Goal: Complete application form: Complete application form

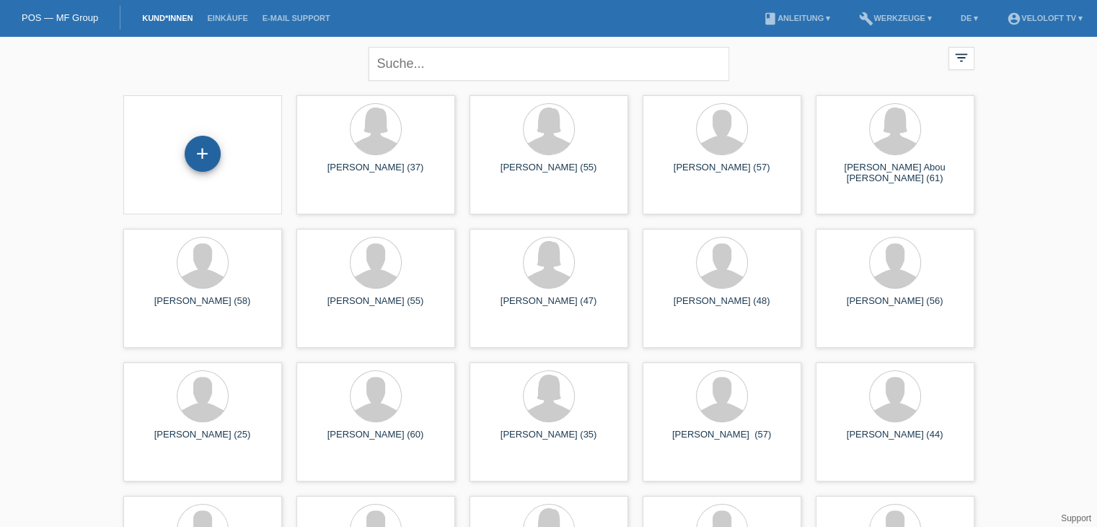
click at [198, 165] on div "+" at bounding box center [202, 153] width 35 height 25
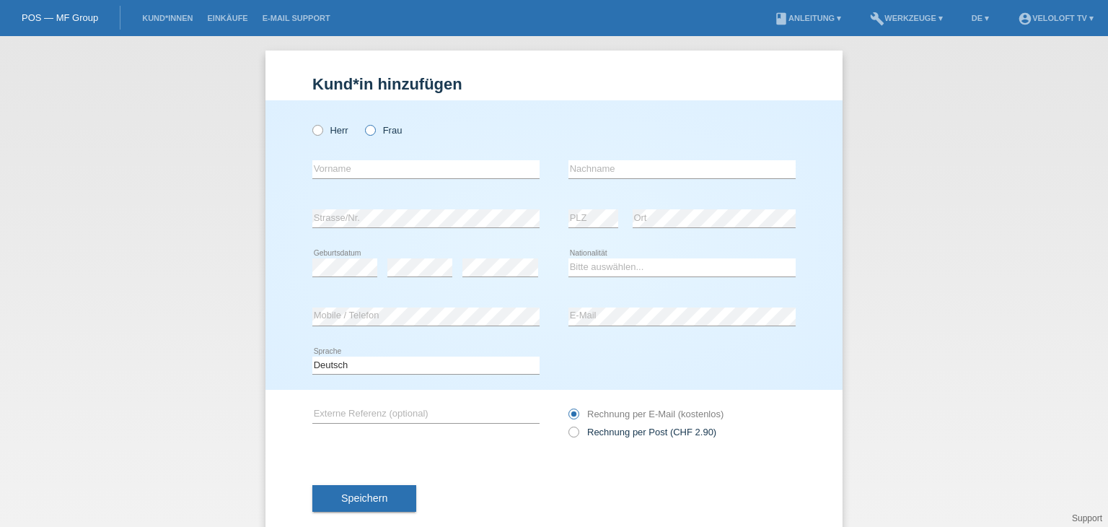
click at [363, 123] on icon at bounding box center [363, 123] width 0 height 0
click at [367, 131] on input "Frau" at bounding box center [369, 129] width 9 height 9
radio input "true"
click at [673, 266] on select "Bitte auswählen... Schweiz Deutschland Liechtenstein Österreich ------------ Af…" at bounding box center [682, 266] width 227 height 17
select select "CH"
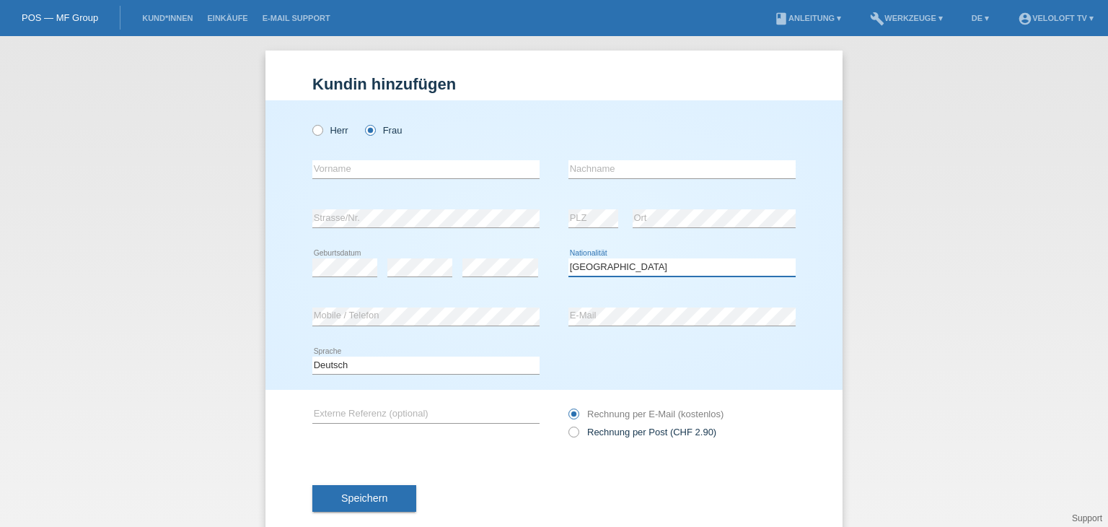
click at [569, 258] on select "Bitte auswählen... Schweiz Deutschland Liechtenstein Österreich ------------ Af…" at bounding box center [682, 266] width 227 height 17
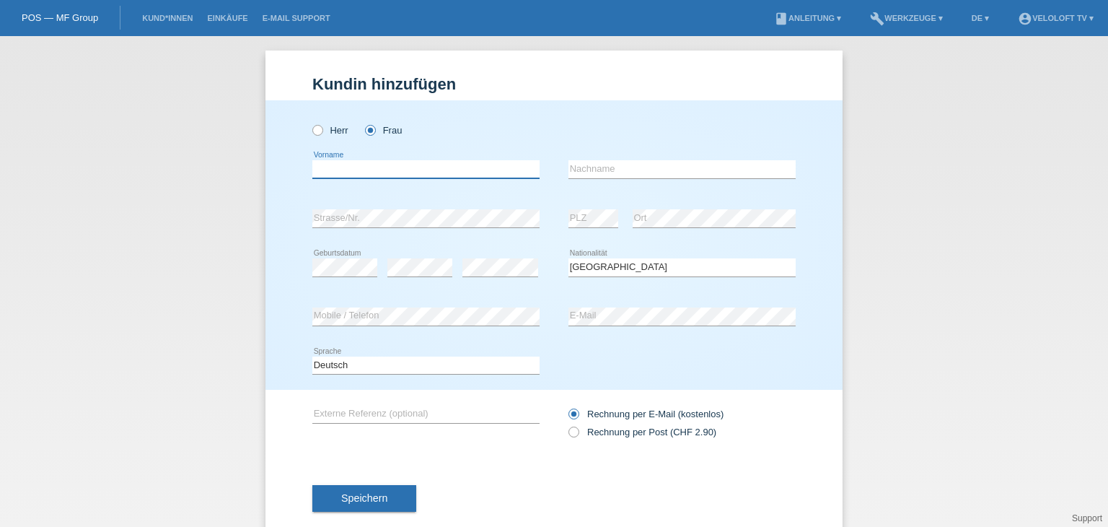
click at [369, 165] on input "text" at bounding box center [425, 169] width 227 height 18
paste input "[PERSON_NAME]"
type input "[PERSON_NAME]"
click at [608, 162] on input "text" at bounding box center [682, 169] width 227 height 18
paste input "Fae"
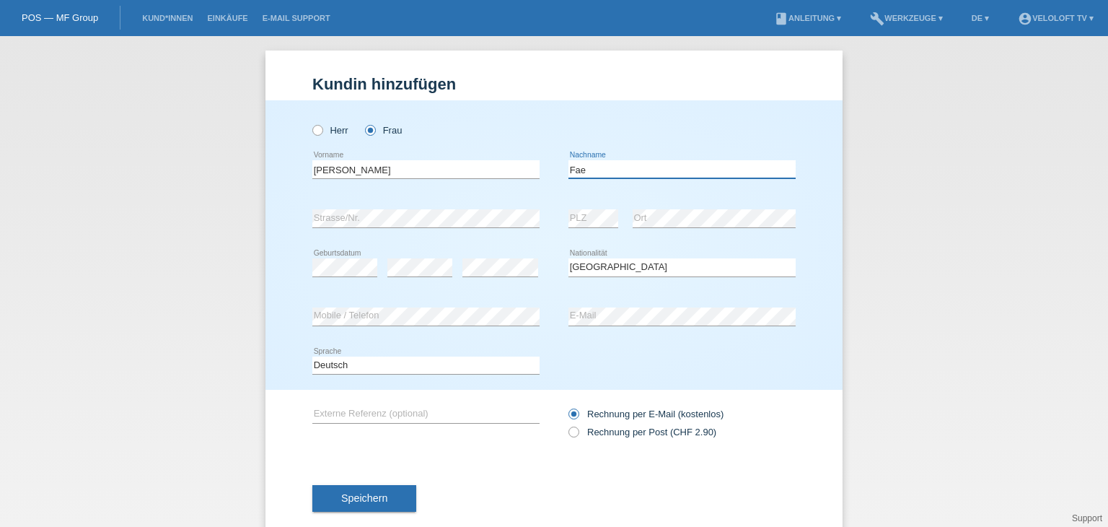
type input "Fae"
click at [413, 279] on div "error" at bounding box center [419, 267] width 65 height 49
click at [374, 497] on span "Speichern" at bounding box center [364, 498] width 46 height 12
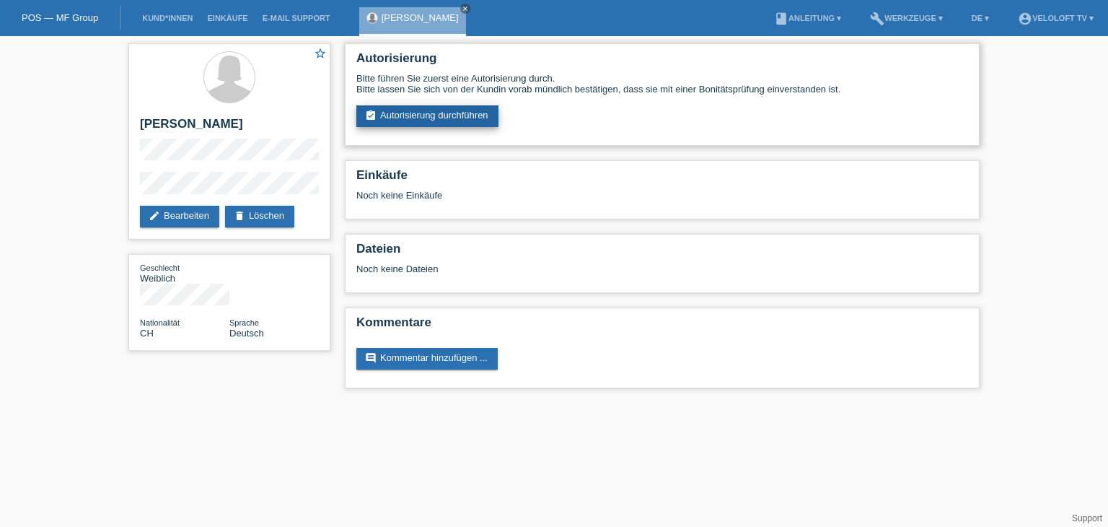
click at [430, 118] on link "assignment_turned_in Autorisierung durchführen" at bounding box center [427, 116] width 142 height 22
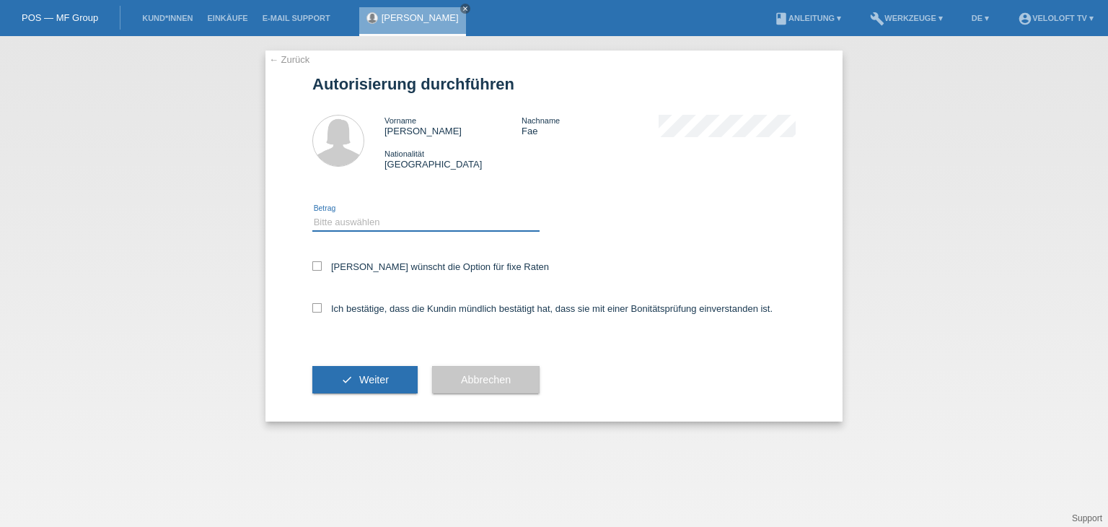
click at [416, 226] on select "Bitte auswählen CHF 1.00 - CHF 499.00 CHF 500.00 - CHF 1'999.00 CHF 2'000.00 - …" at bounding box center [425, 222] width 227 height 17
select select "2"
click at [312, 214] on select "Bitte auswählen CHF 1.00 - CHF 499.00 CHF 500.00 - CHF 1'999.00 CHF 2'000.00 - …" at bounding box center [425, 222] width 227 height 17
click at [425, 269] on label "Kundin wünscht die Option für fixe Raten" at bounding box center [430, 266] width 237 height 11
click at [322, 269] on input "Kundin wünscht die Option für fixe Raten" at bounding box center [316, 265] width 9 height 9
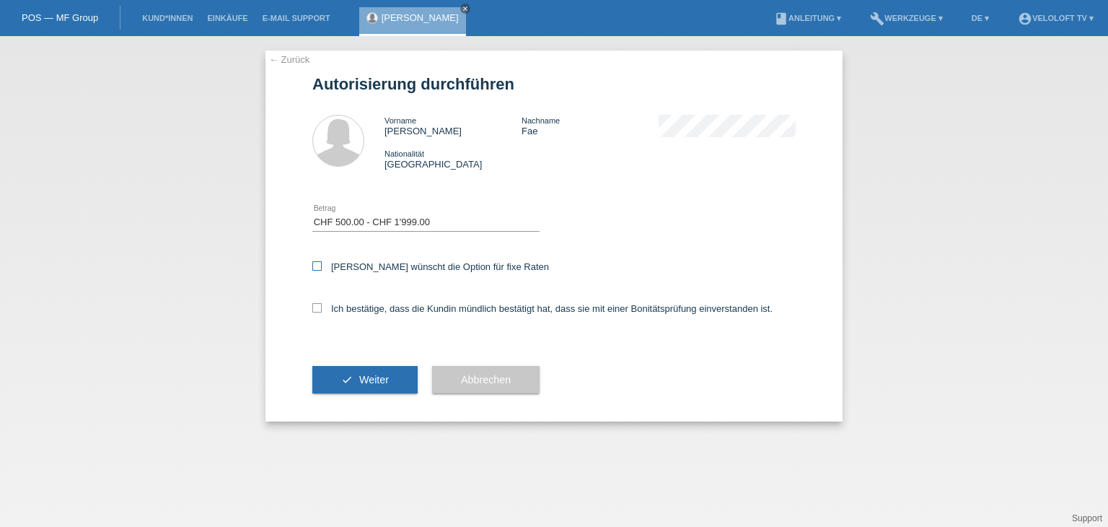
checkbox input "true"
click at [429, 308] on label "Ich bestätige, dass die Kundin mündlich bestätigt hat, dass sie mit einer Bonit…" at bounding box center [542, 308] width 460 height 11
click at [322, 308] on input "Ich bestätige, dass die Kundin mündlich bestätigt hat, dass sie mit einer Bonit…" at bounding box center [316, 307] width 9 height 9
checkbox input "true"
click at [389, 367] on button "check Weiter" at bounding box center [364, 379] width 105 height 27
